Goal: Register for event/course

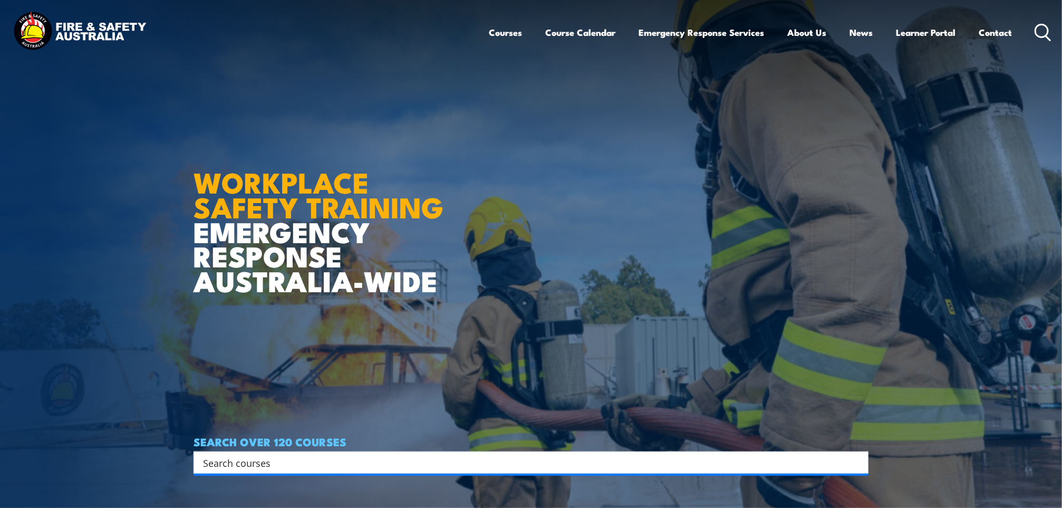
click at [339, 467] on input "Search input" at bounding box center [524, 463] width 642 height 16
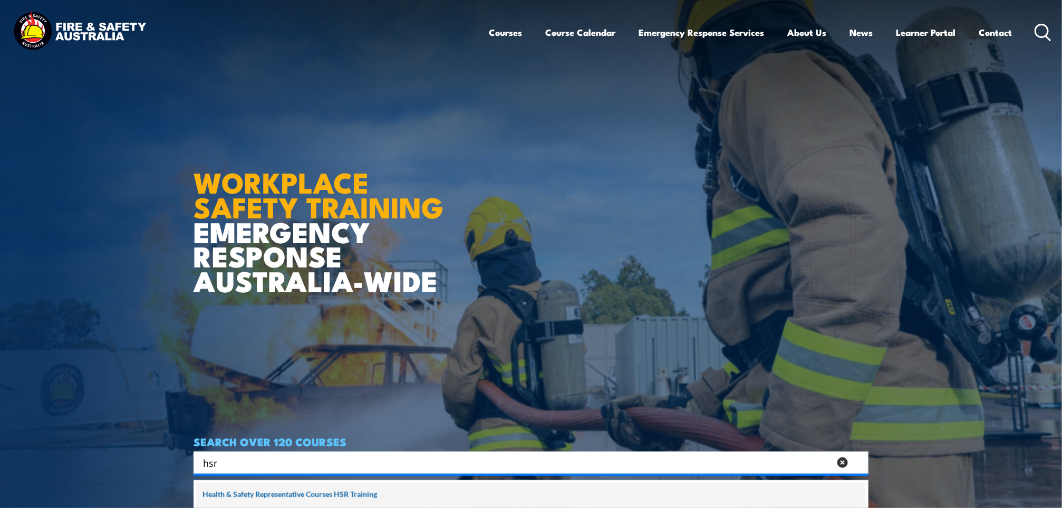
type input "hsr"
click at [362, 490] on span at bounding box center [531, 495] width 669 height 26
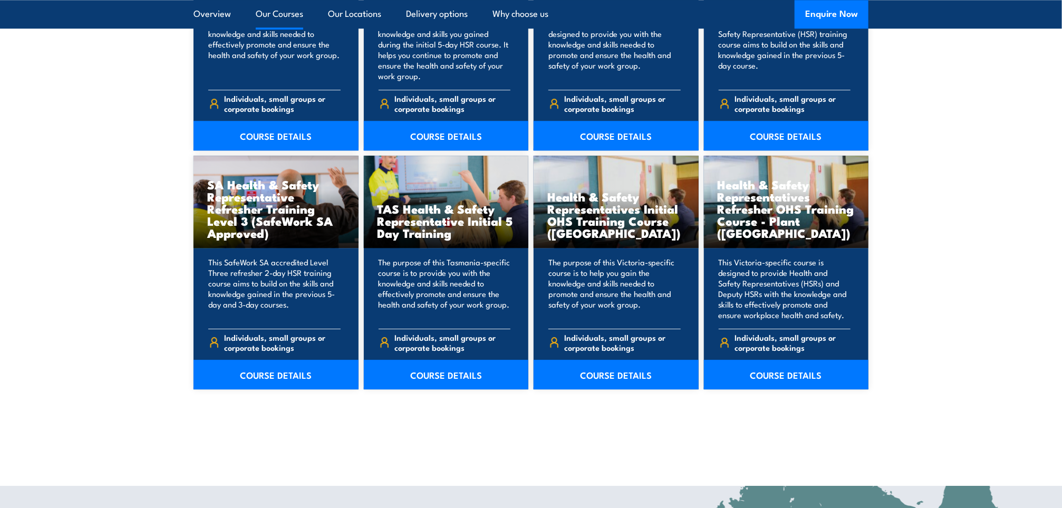
scroll to position [1500, 0]
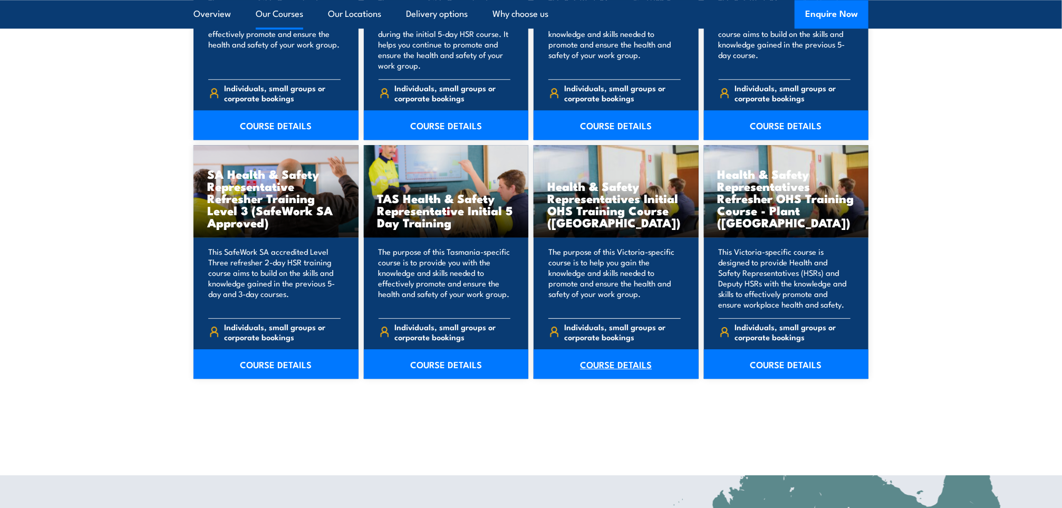
click at [624, 365] on link "COURSE DETAILS" at bounding box center [616, 364] width 165 height 30
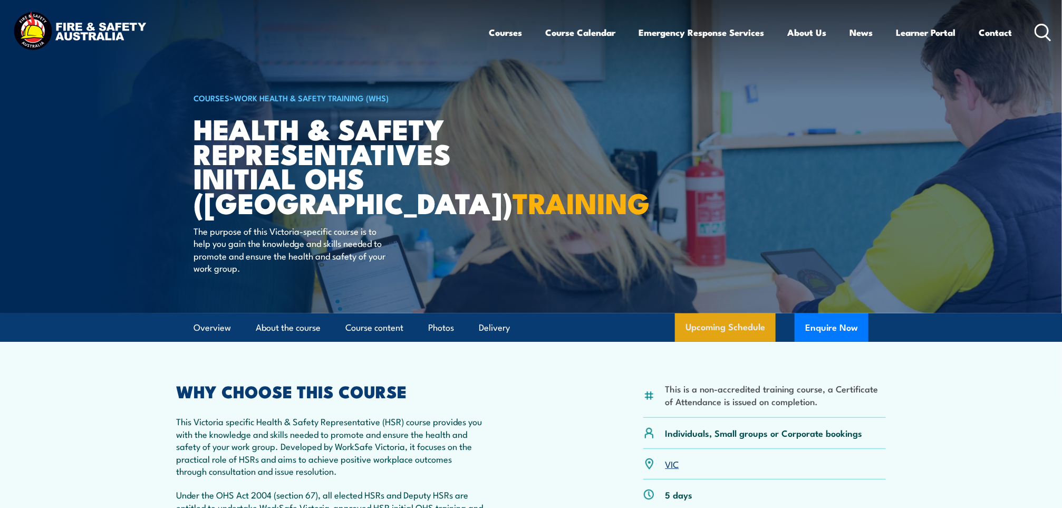
click at [732, 326] on link "Upcoming Schedule" at bounding box center [725, 327] width 101 height 28
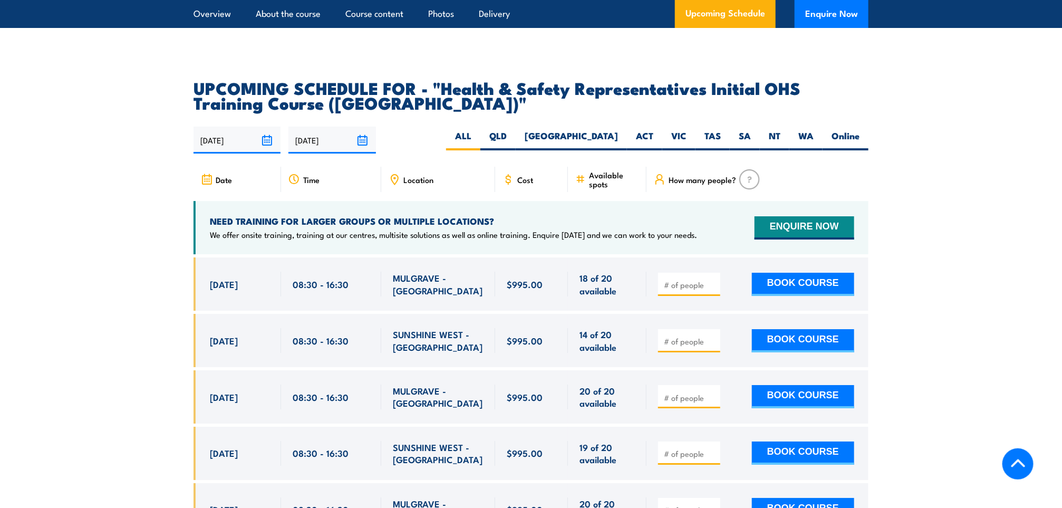
scroll to position [1780, 0]
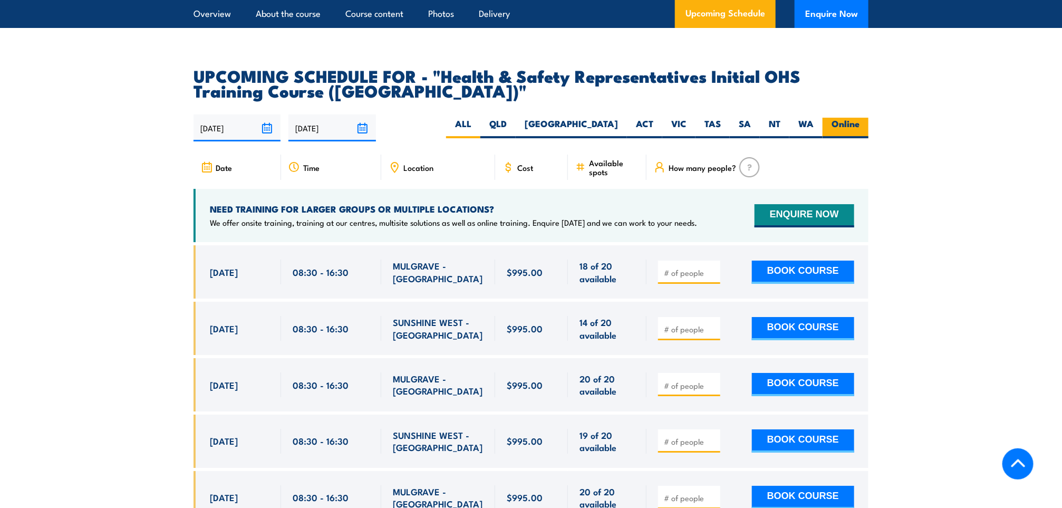
click at [840, 118] on label "Online" at bounding box center [846, 128] width 46 height 21
click at [859, 118] on input "Online" at bounding box center [862, 121] width 7 height 7
radio input "true"
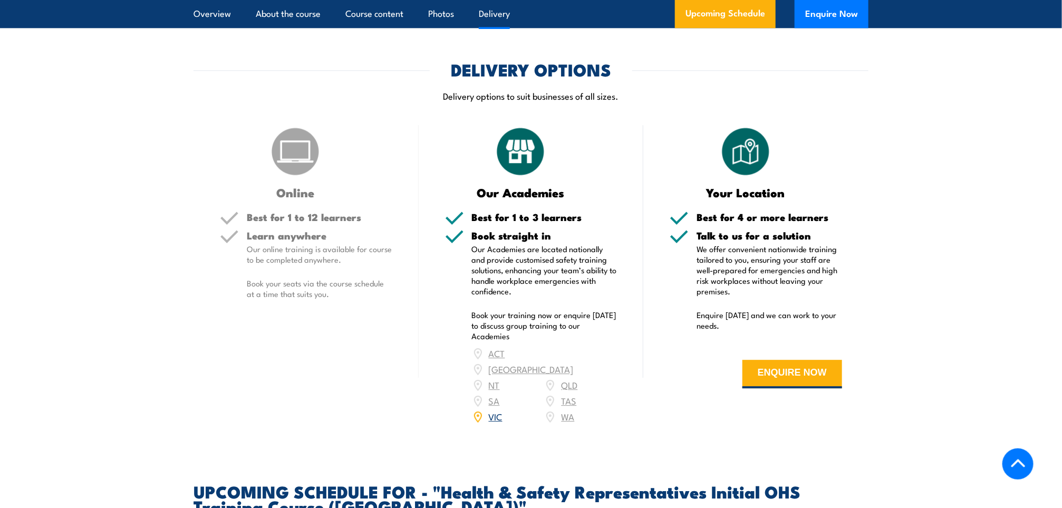
scroll to position [1375, 0]
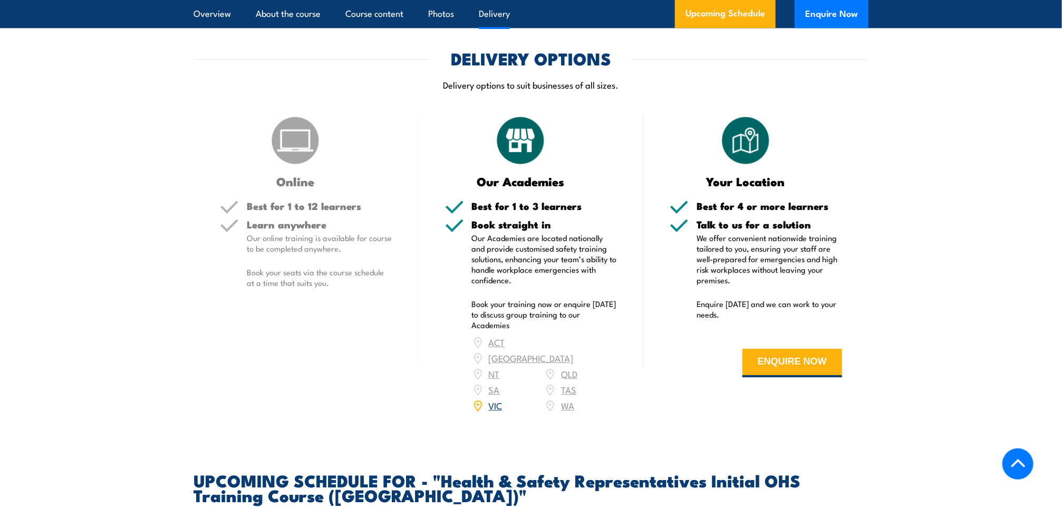
click at [284, 191] on div "Online Best for 1 to 12 learners Learn anywhere Our online training is availabl…" at bounding box center [306, 270] width 225 height 313
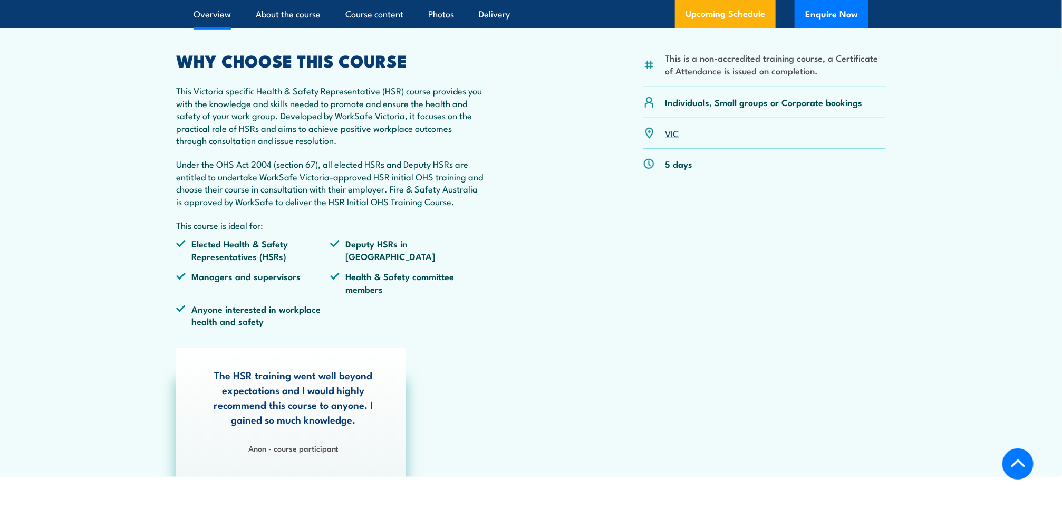
scroll to position [325, 0]
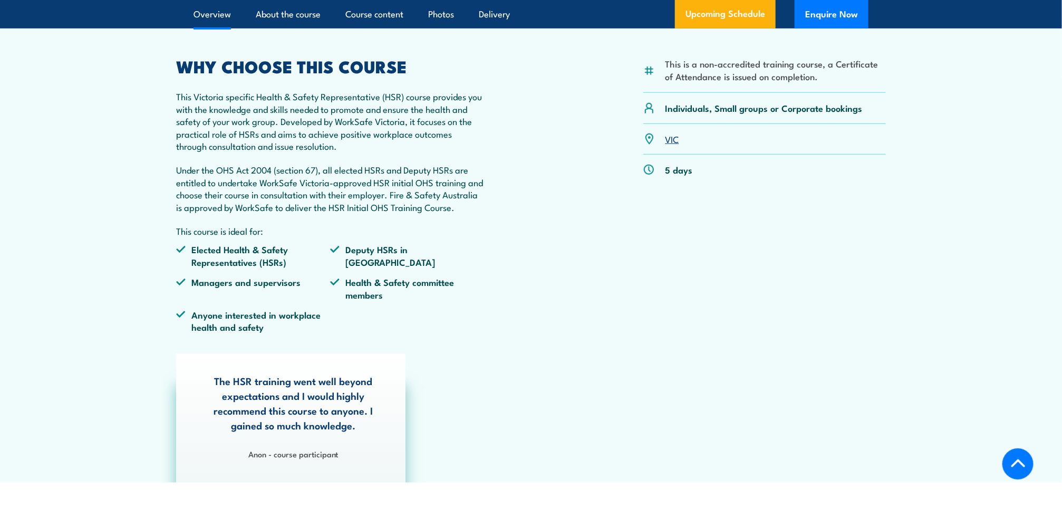
click at [663, 283] on div "This is a non-accredited training course, a Certificate of Attendance is issued…" at bounding box center [764, 200] width 243 height 283
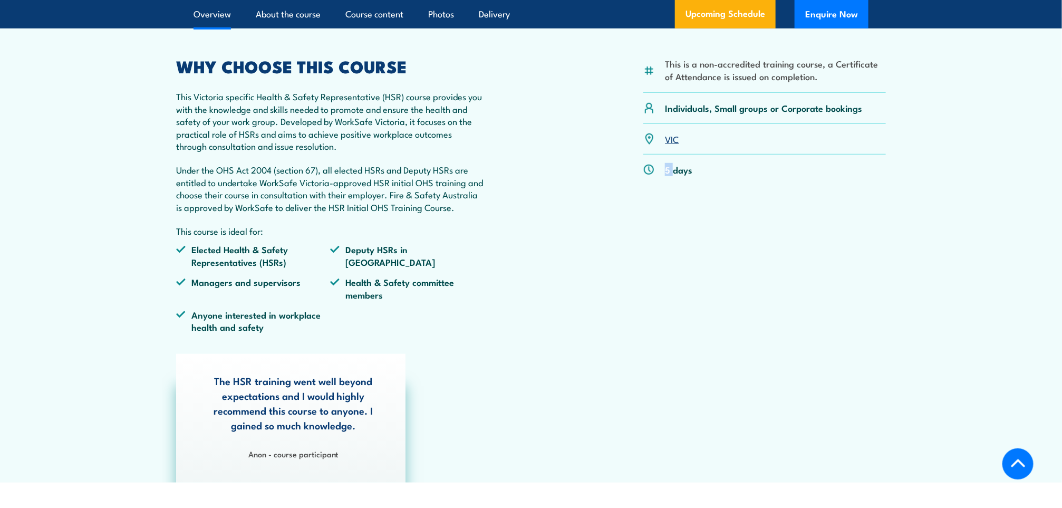
click at [663, 283] on div "This is a non-accredited training course, a Certificate of Attendance is issued…" at bounding box center [764, 200] width 243 height 283
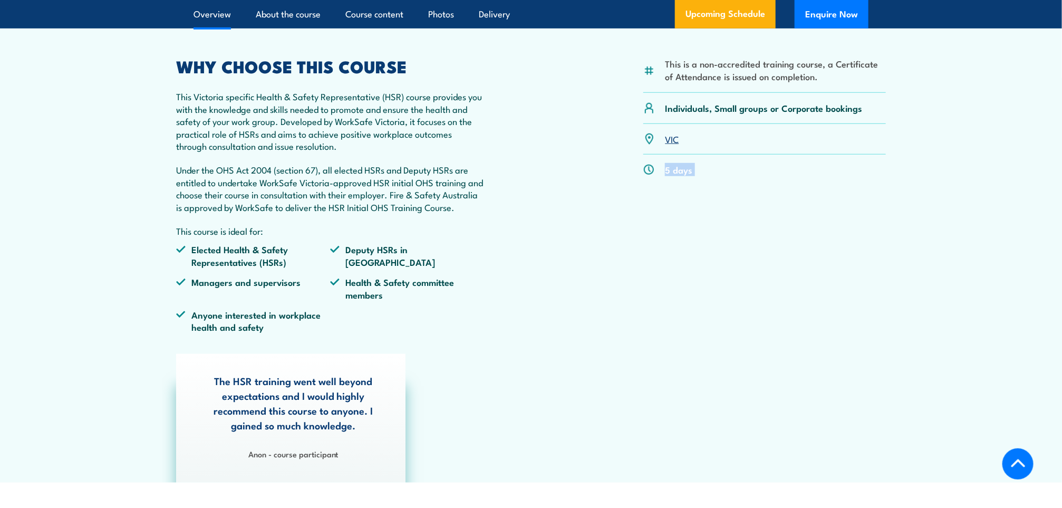
click at [663, 283] on div "This is a non-accredited training course, a Certificate of Attendance is issued…" at bounding box center [764, 200] width 243 height 283
drag, startPoint x: 663, startPoint y: 283, endPoint x: 532, endPoint y: 414, distance: 186.1
click at [663, 283] on div "This is a non-accredited training course, a Certificate of Attendance is issued…" at bounding box center [764, 200] width 243 height 283
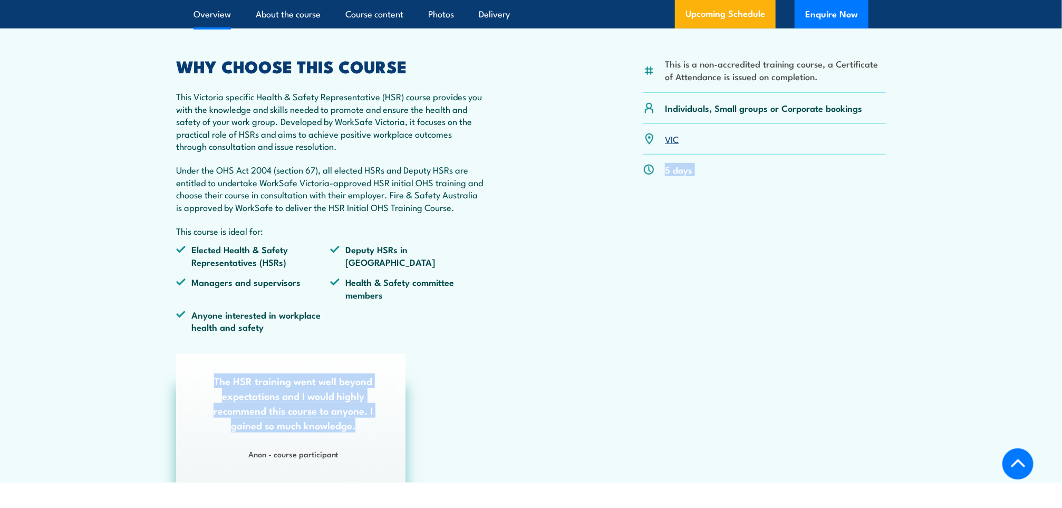
click at [532, 414] on article "This is a non-accredited training course, a Certificate of Attendance is issued…" at bounding box center [531, 250] width 738 height 466
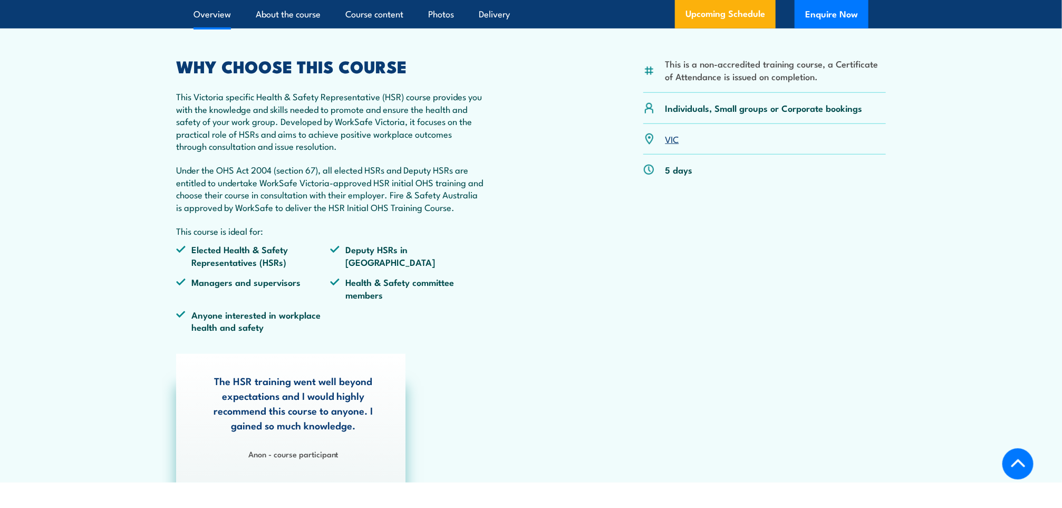
drag, startPoint x: 532, startPoint y: 414, endPoint x: 560, endPoint y: 194, distance: 222.8
click at [560, 194] on div "This is a non-accredited training course, a Certificate of Attendance is issued…" at bounding box center [531, 200] width 710 height 283
